Goal: Transaction & Acquisition: Purchase product/service

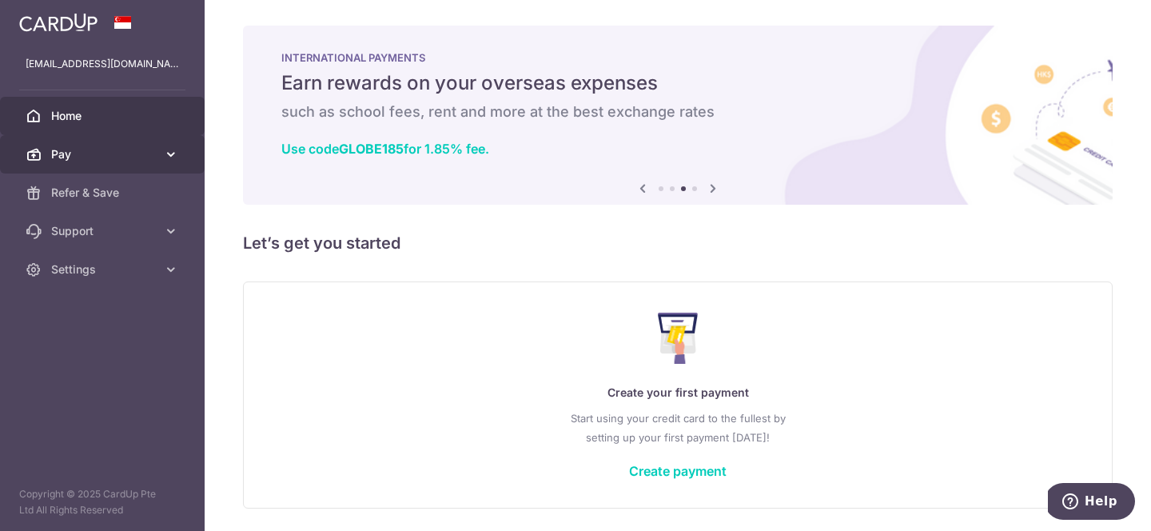
click at [117, 161] on span "Pay" at bounding box center [104, 154] width 106 height 16
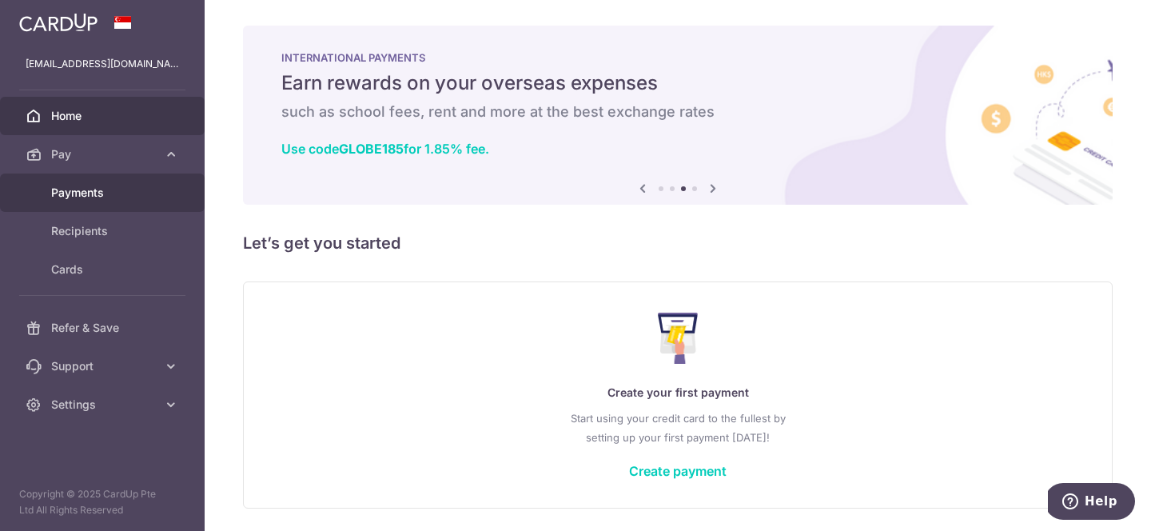
click at [98, 200] on span "Payments" at bounding box center [104, 193] width 106 height 16
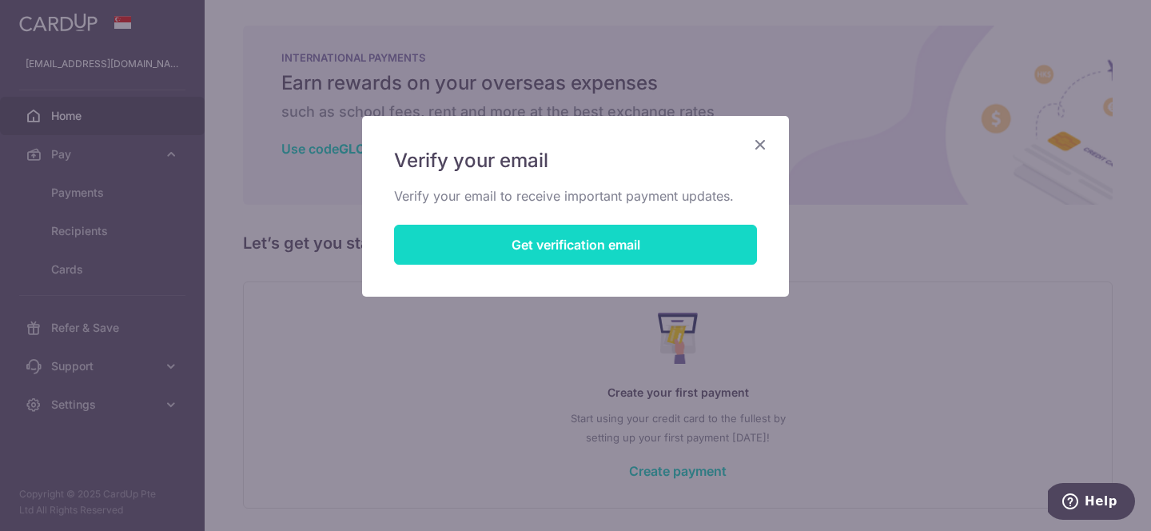
click at [578, 254] on button "Get verification email" at bounding box center [575, 245] width 363 height 40
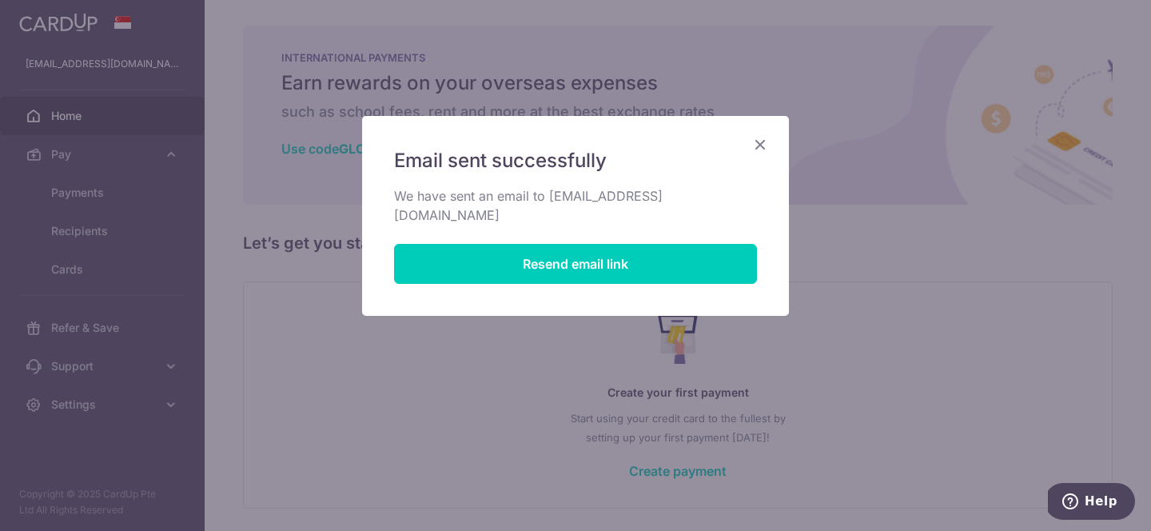
click at [764, 142] on icon "Close" at bounding box center [759, 144] width 19 height 20
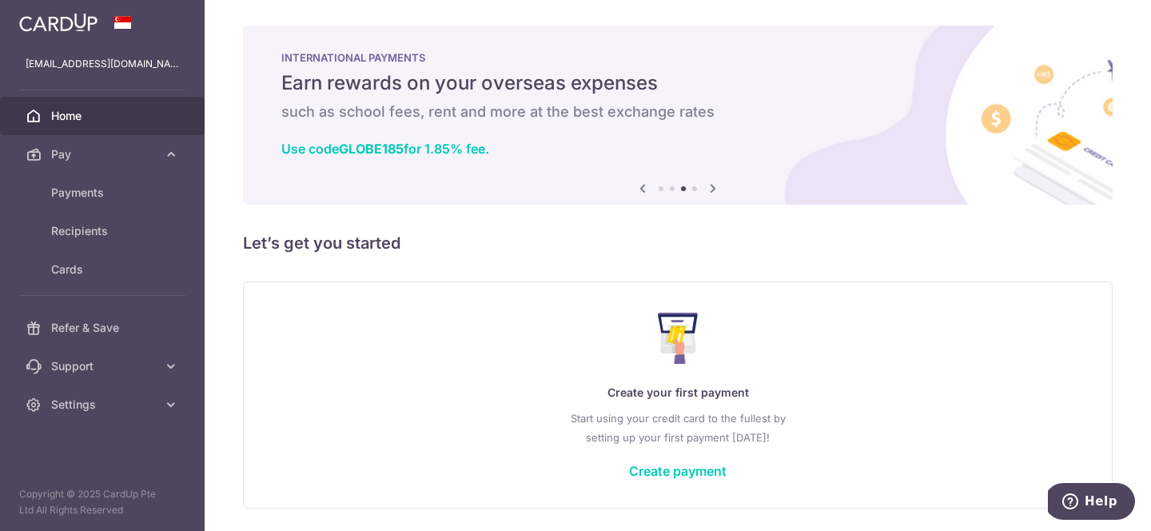
scroll to position [53, 0]
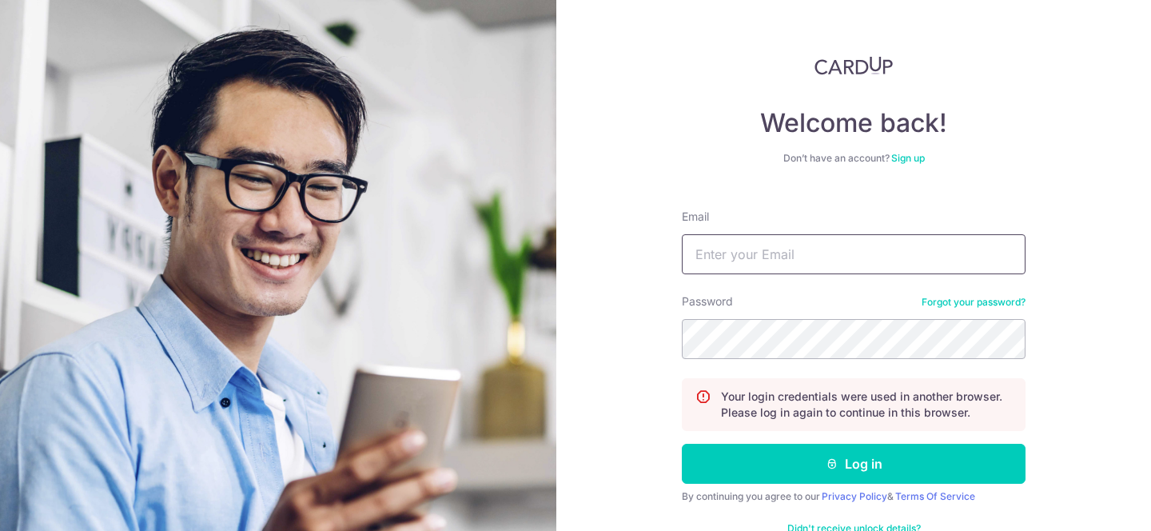
click at [737, 256] on input "Email" at bounding box center [854, 254] width 344 height 40
type input "[EMAIL_ADDRESS][DOMAIN_NAME]"
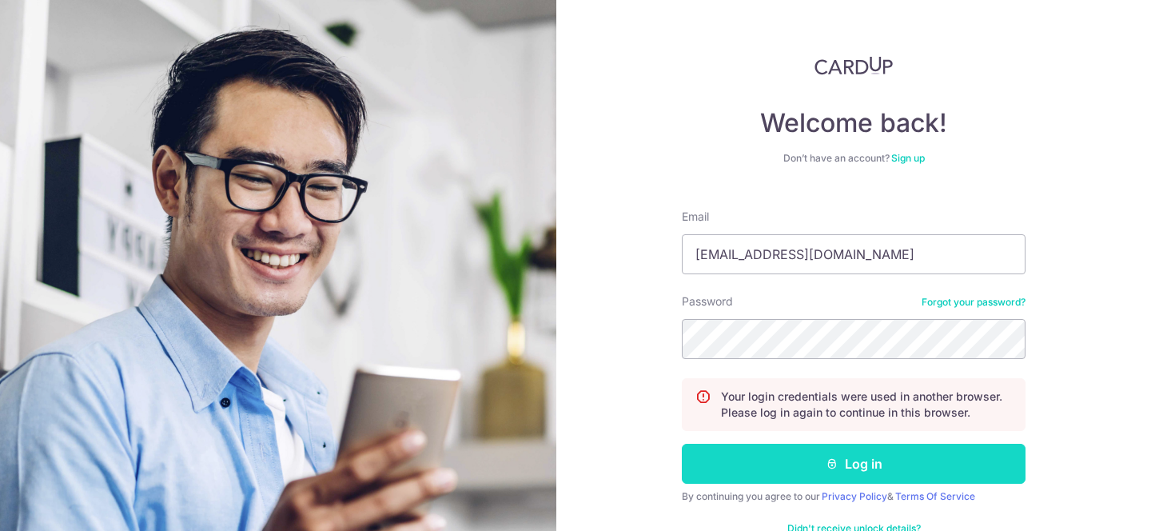
click at [726, 453] on button "Log in" at bounding box center [854, 464] width 344 height 40
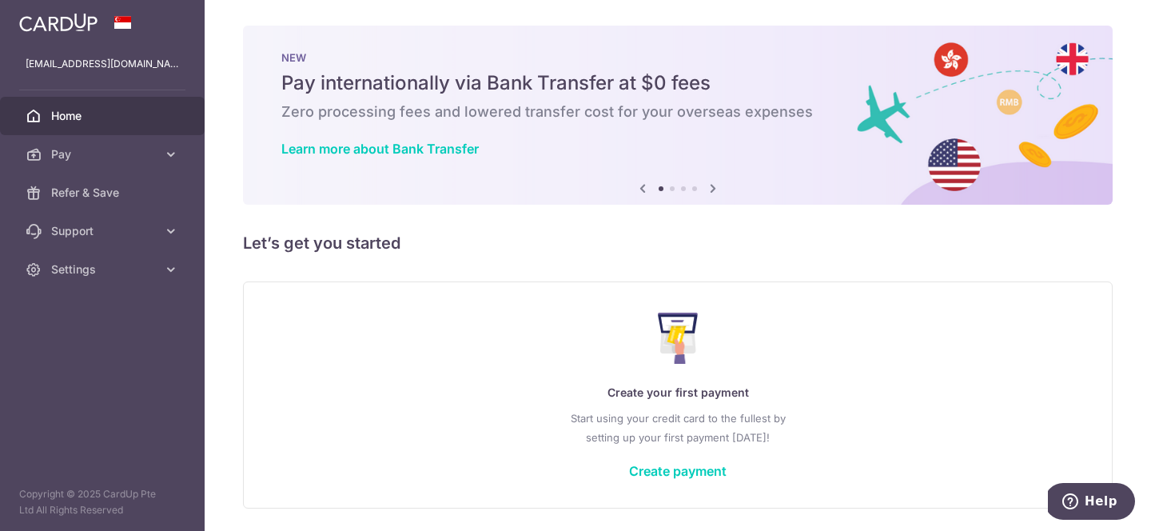
scroll to position [53, 0]
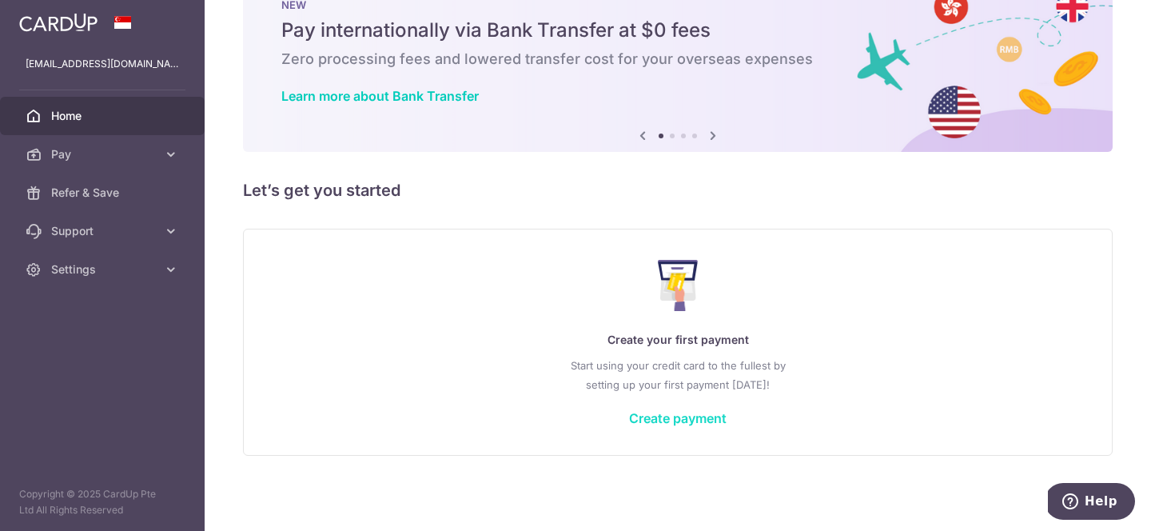
click at [679, 419] on link "Create payment" at bounding box center [678, 418] width 98 height 16
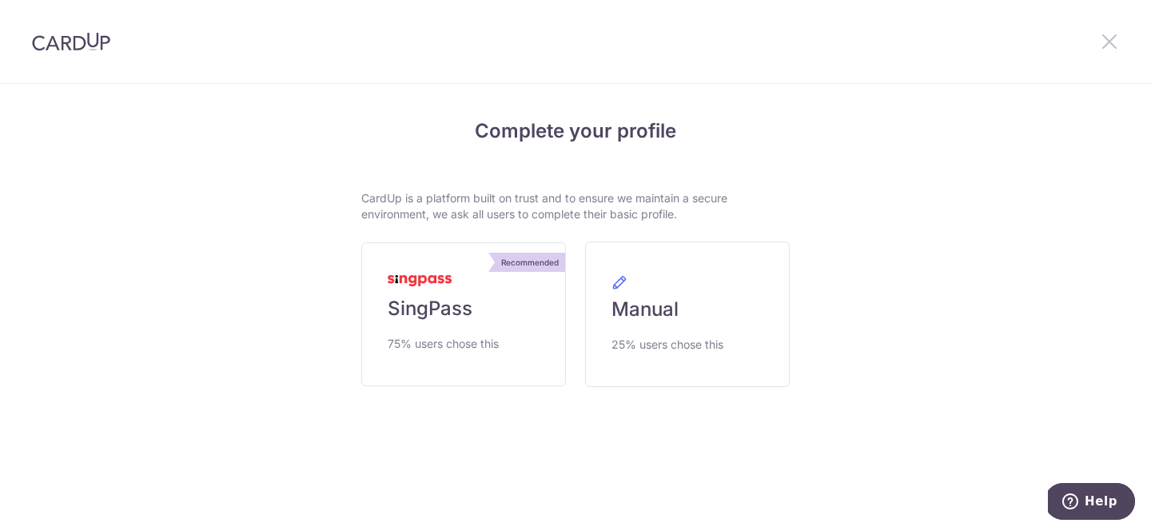
click at [1102, 41] on icon at bounding box center [1109, 41] width 19 height 20
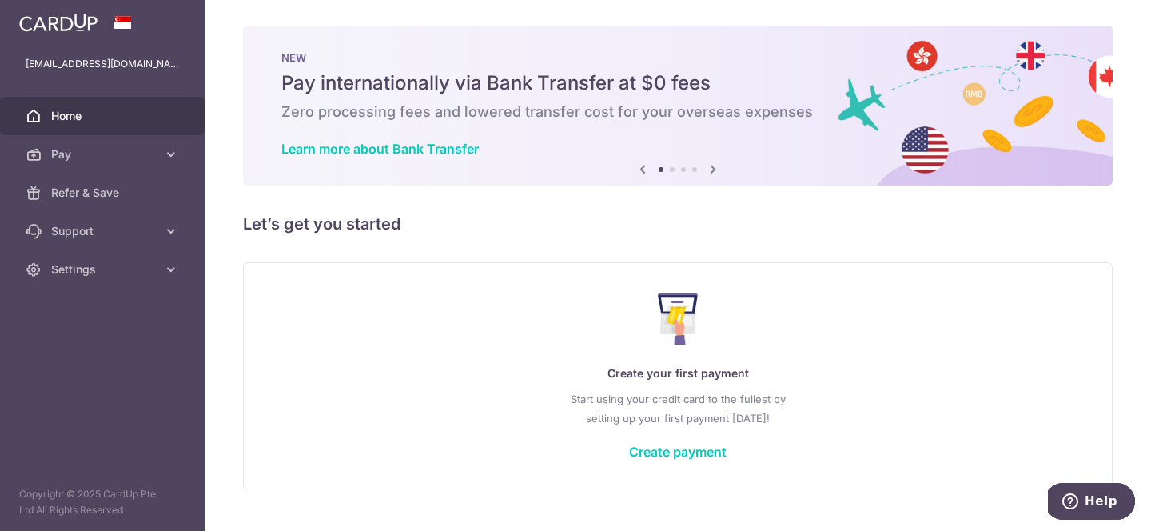
click at [59, 22] on img at bounding box center [58, 22] width 78 height 19
